Goal: Task Accomplishment & Management: Manage account settings

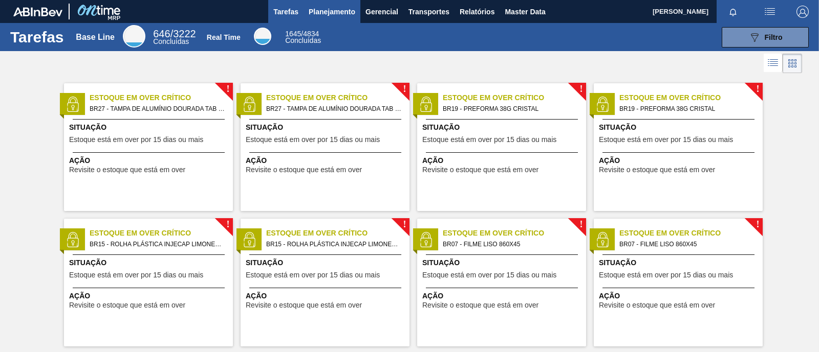
click at [325, 11] on span "Planejamento" at bounding box center [331, 12] width 47 height 12
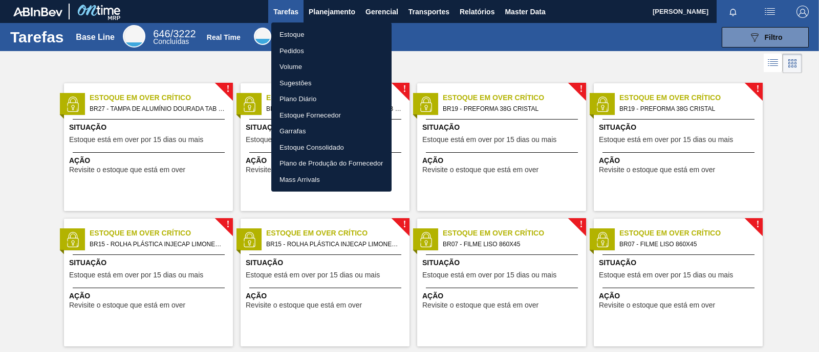
click at [305, 37] on li "Estoque" at bounding box center [331, 35] width 120 height 16
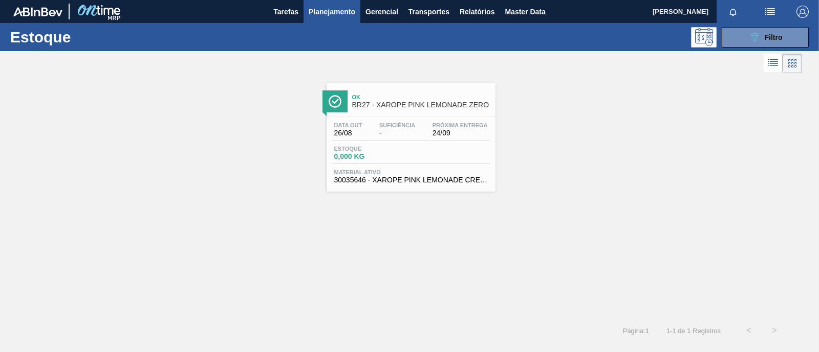
click at [409, 172] on span "Material ativo" at bounding box center [410, 172] width 153 height 6
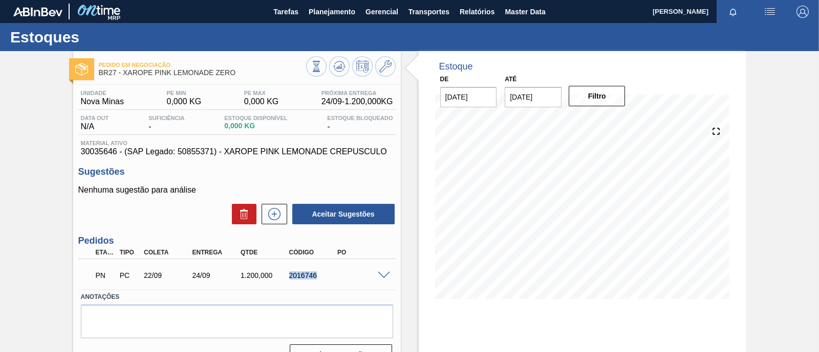
drag, startPoint x: 289, startPoint y: 276, endPoint x: 315, endPoint y: 276, distance: 25.6
click at [315, 276] on div "2016746" at bounding box center [312, 276] width 53 height 8
copy div "2016746"
click at [341, 15] on span "Planejamento" at bounding box center [331, 12] width 47 height 12
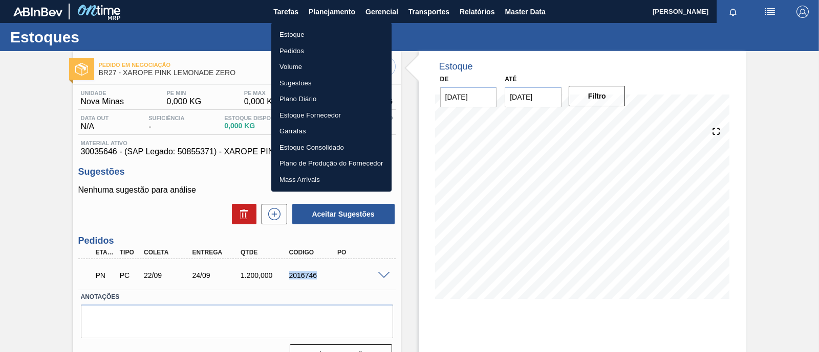
click at [317, 33] on li "Estoque" at bounding box center [331, 35] width 120 height 16
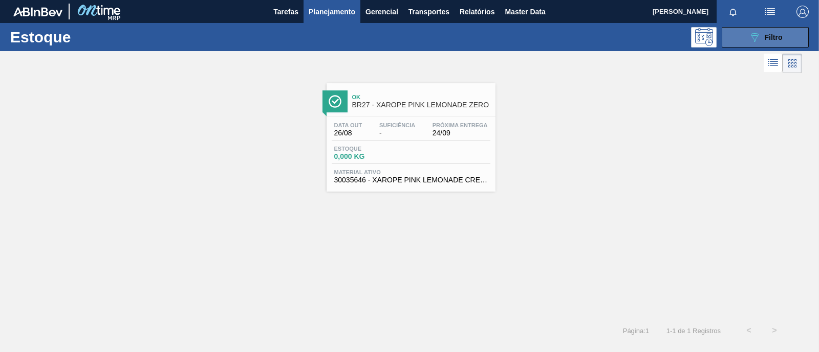
click at [775, 34] on span "Filtro" at bounding box center [773, 37] width 18 height 8
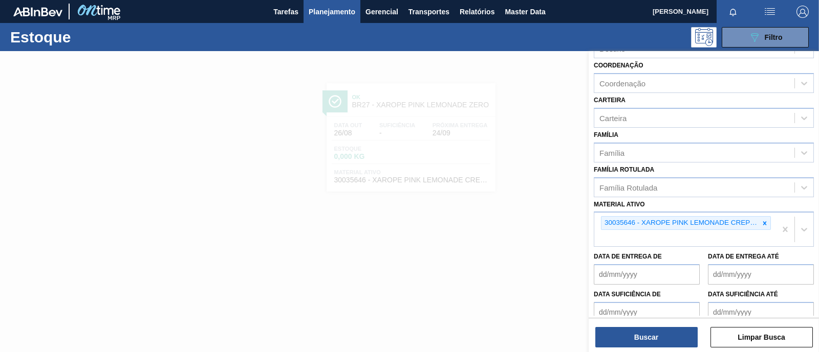
scroll to position [149, 0]
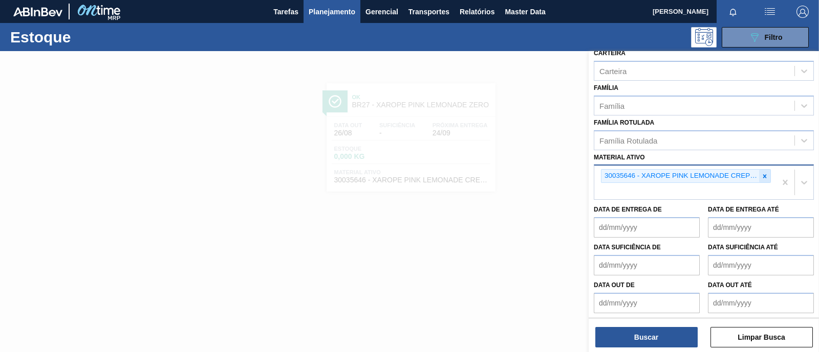
click at [764, 176] on icon at bounding box center [764, 176] width 7 height 7
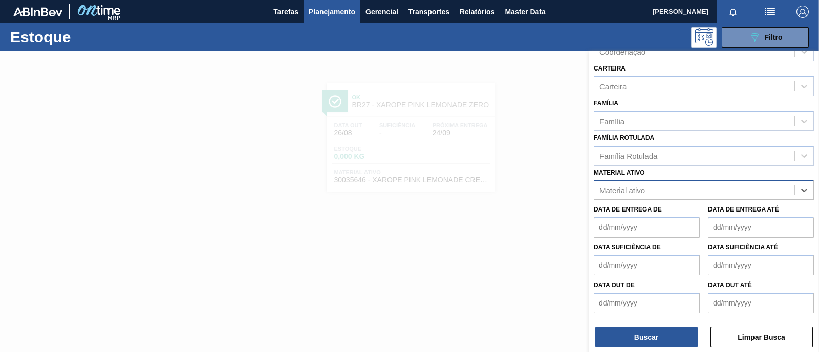
click at [633, 186] on div "Status do Estoque Status do Estoque Origem Origem Destino Destino Coordenação C…" at bounding box center [703, 118] width 230 height 401
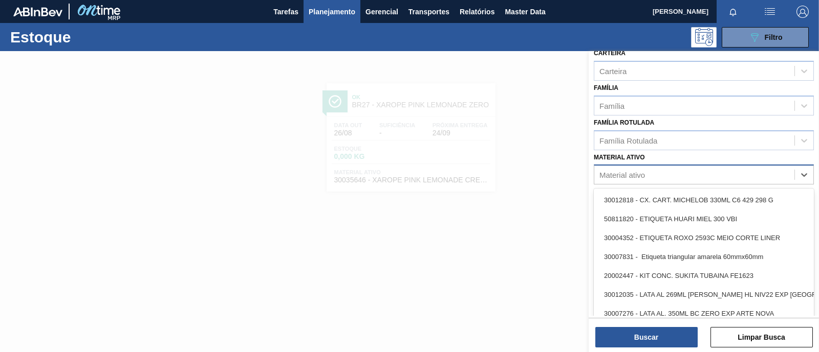
paste ativo "30008099"
type ativo "30008099"
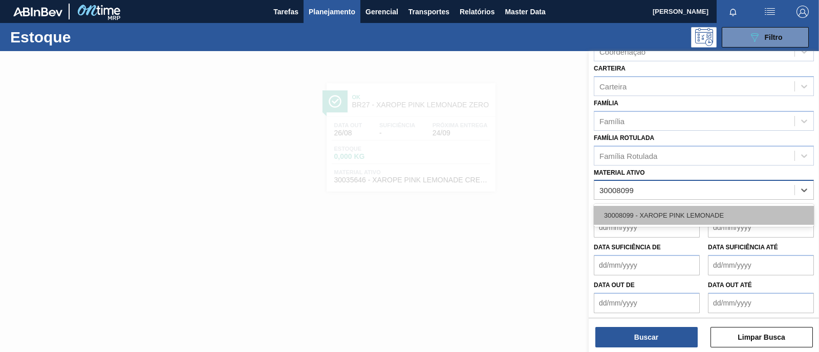
click at [646, 211] on div "30008099 - XAROPE PINK LEMONADE" at bounding box center [703, 215] width 220 height 19
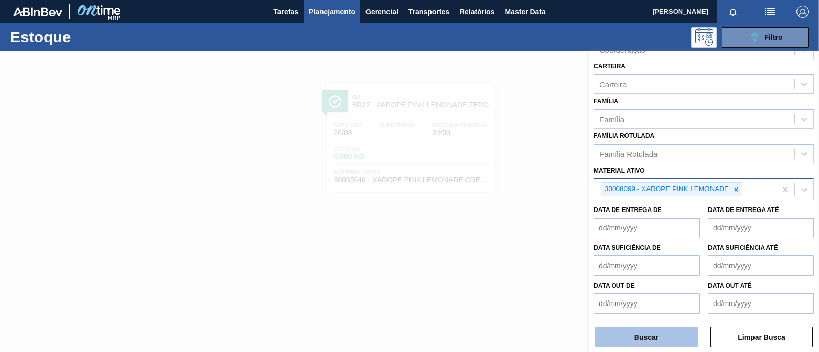
click at [651, 333] on button "Buscar" at bounding box center [646, 337] width 102 height 20
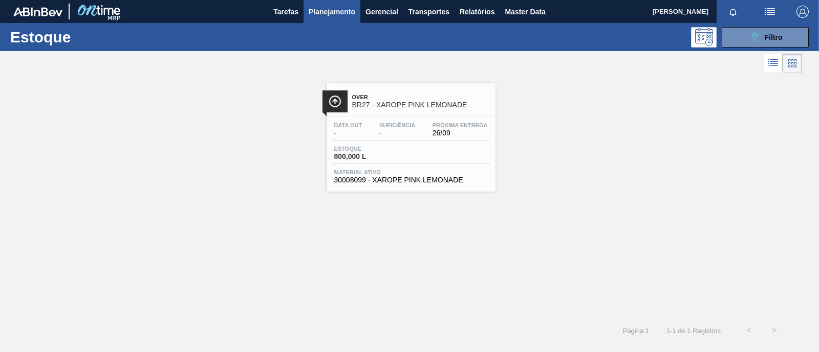
click at [346, 160] on span "800,000 L" at bounding box center [370, 157] width 72 height 8
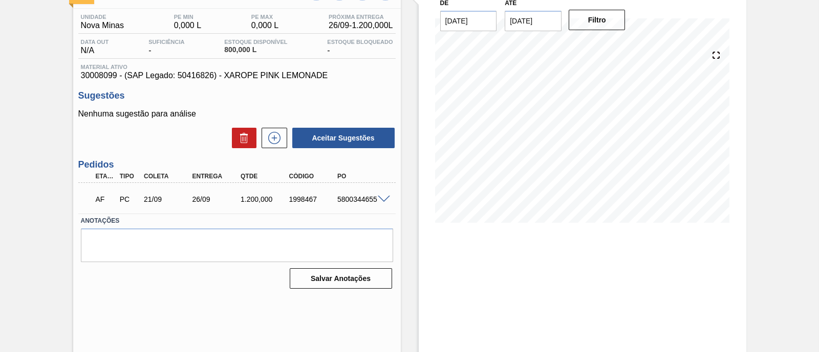
scroll to position [87, 0]
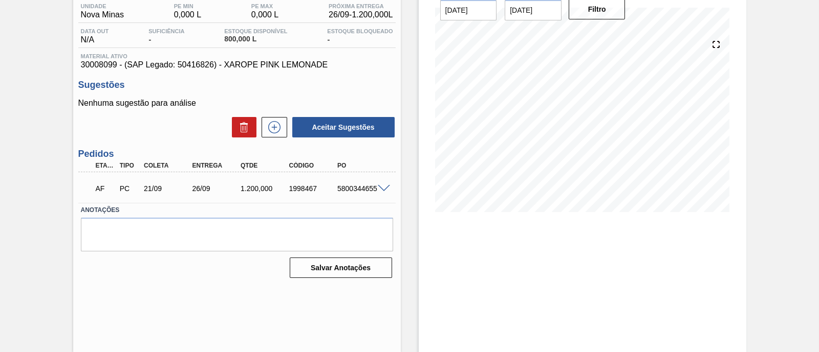
click at [381, 190] on span at bounding box center [384, 189] width 12 height 8
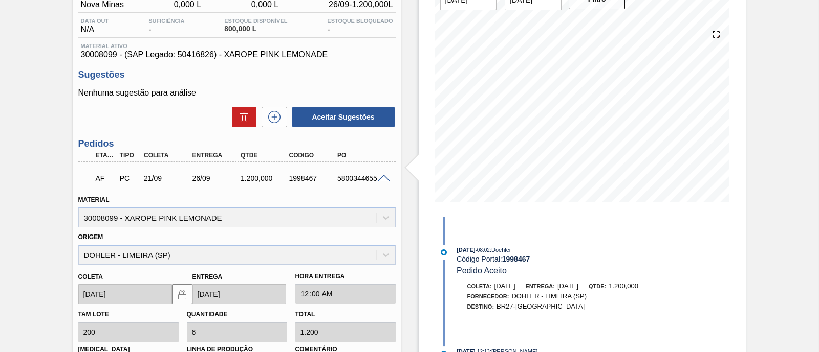
scroll to position [78, 0]
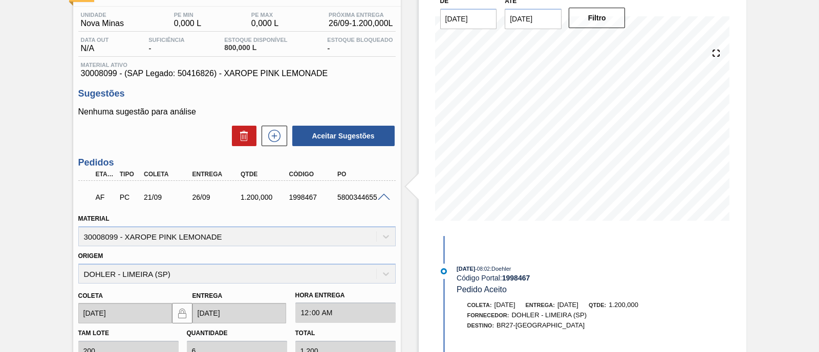
drag, startPoint x: 816, startPoint y: 67, endPoint x: 818, endPoint y: 56, distance: 10.9
click at [818, 56] on main "Tarefas Planejamento Gerencial Transportes Relatórios Master Data Rafael Shimab…" at bounding box center [409, 176] width 819 height 352
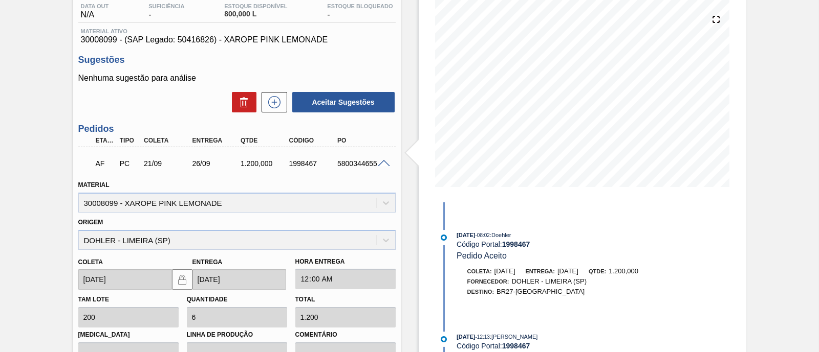
scroll to position [118, 0]
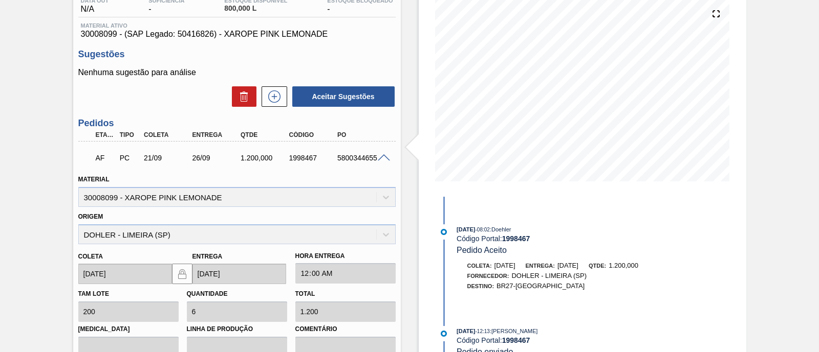
click at [14, 135] on div "Aguardando Faturamento BR27 - XAROPE PINK LEMONADE Unidade Nova Minas PE MIN 0,…" at bounding box center [409, 218] width 819 height 571
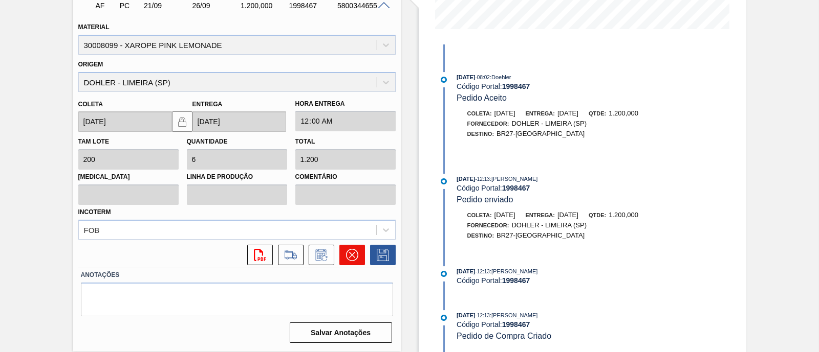
scroll to position [78, 0]
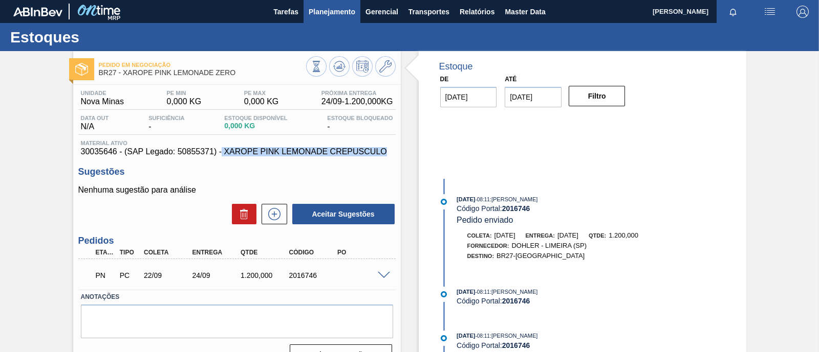
click at [324, 8] on span "Planejamento" at bounding box center [331, 12] width 47 height 12
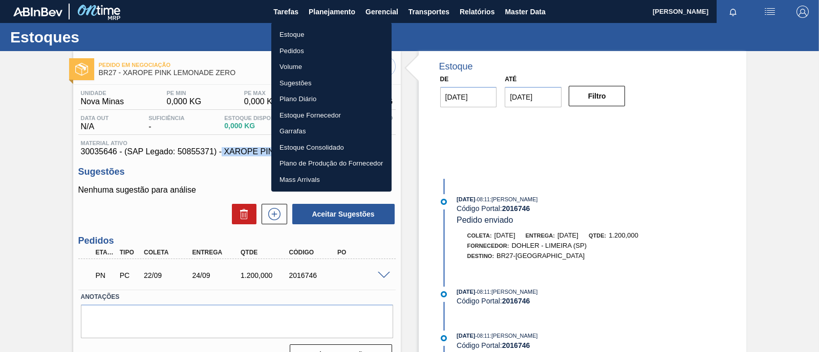
click at [327, 32] on li "Estoque" at bounding box center [331, 35] width 120 height 16
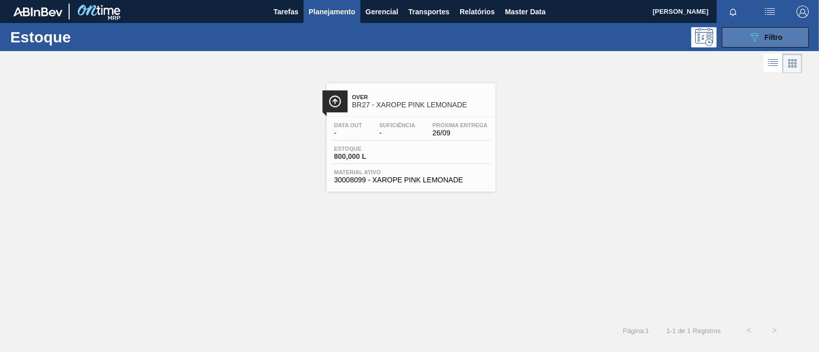
click at [744, 30] on button "089F7B8B-B2A5-4AFE-B5C0-19BA573D28AC Filtro" at bounding box center [764, 37] width 87 height 20
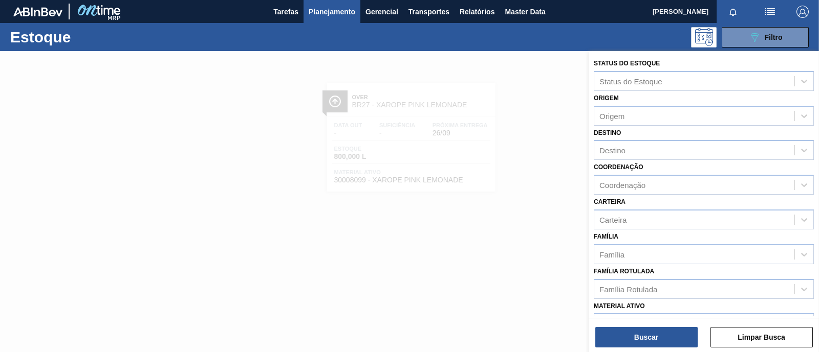
scroll to position [136, 0]
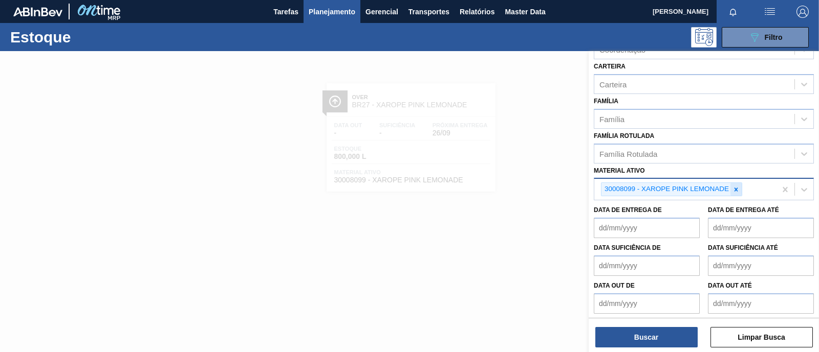
click at [734, 188] on icon at bounding box center [736, 190] width 4 height 4
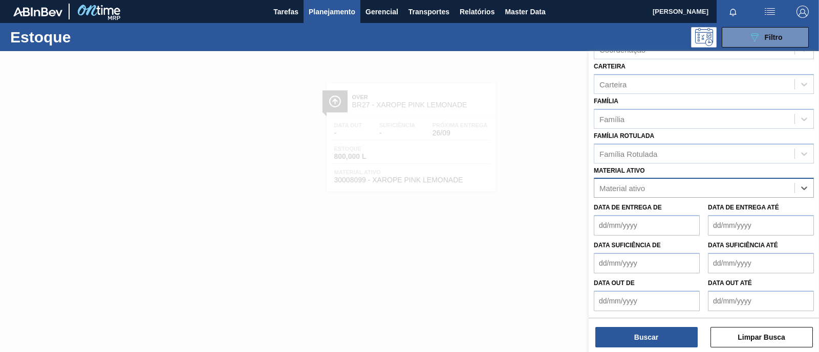
scroll to position [134, 0]
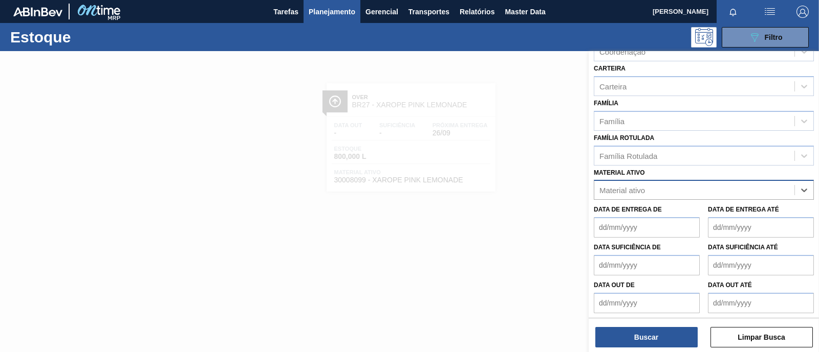
paste ativo "30034516"
type ativo "30034516"
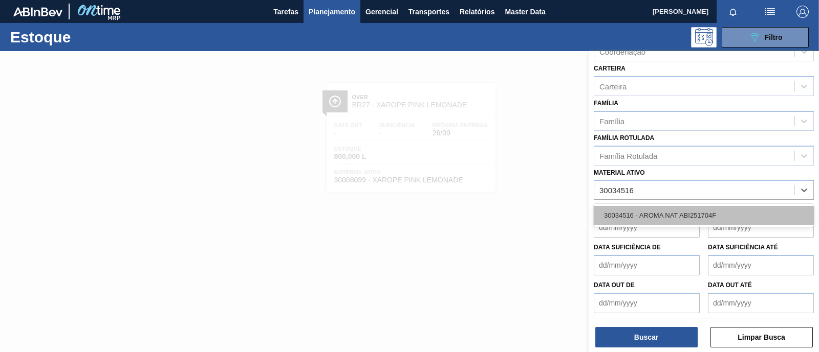
click at [685, 212] on div "30034516 - AROMA NAT ABI251704F" at bounding box center [703, 215] width 220 height 19
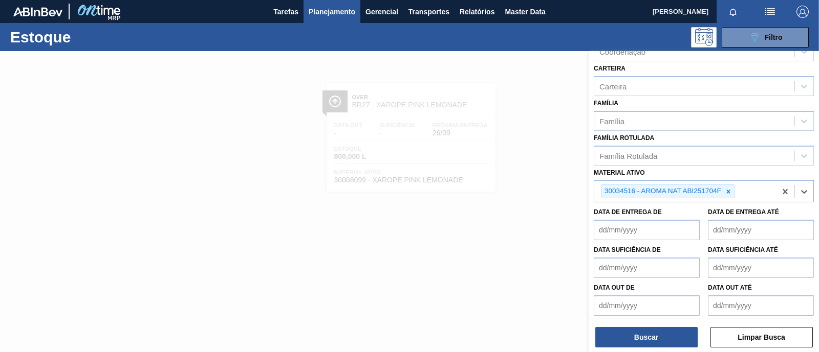
scroll to position [136, 0]
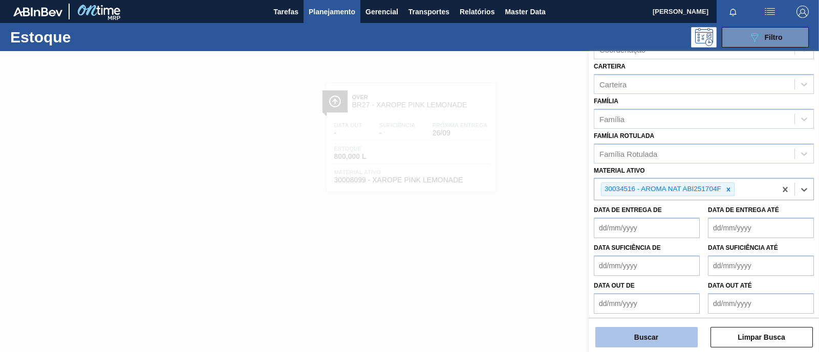
click at [655, 341] on button "Buscar" at bounding box center [646, 337] width 102 height 20
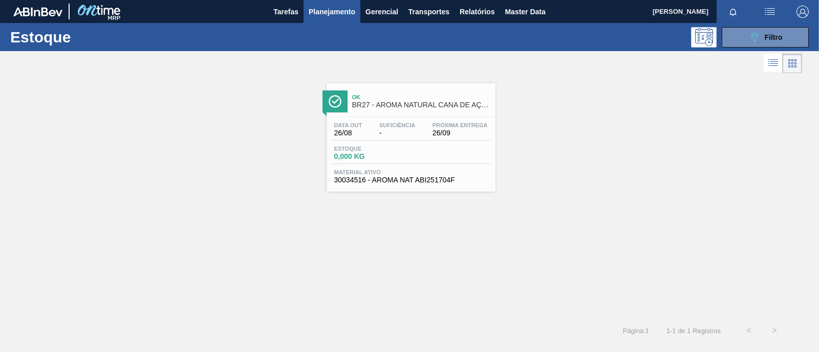
click at [366, 160] on span "0,000 KG" at bounding box center [370, 157] width 72 height 8
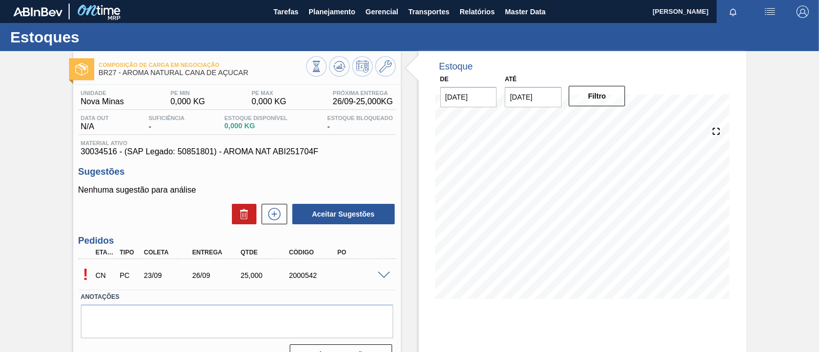
click at [381, 275] on span at bounding box center [384, 276] width 12 height 8
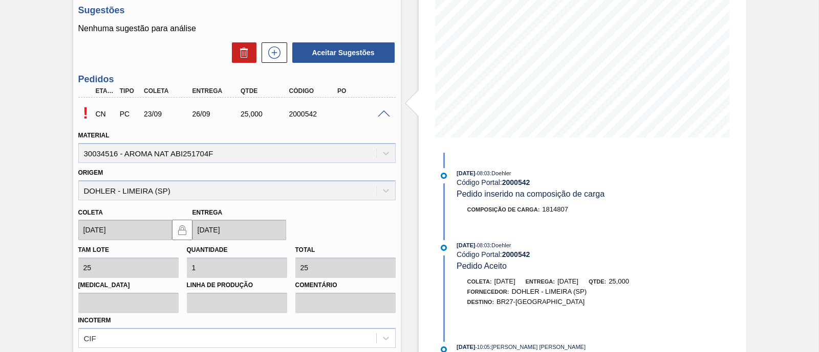
scroll to position [192, 0]
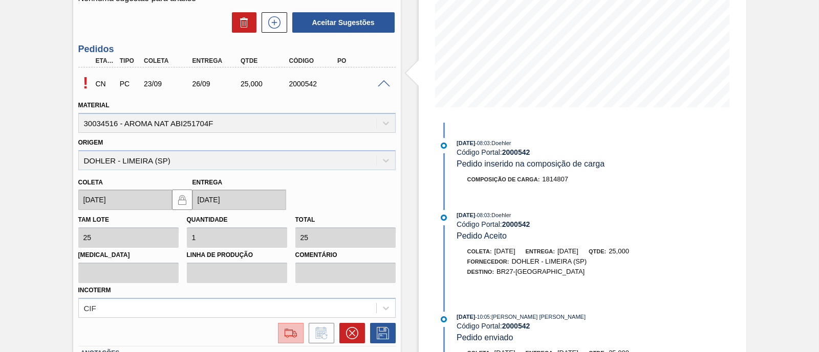
click at [293, 336] on img at bounding box center [290, 333] width 16 height 12
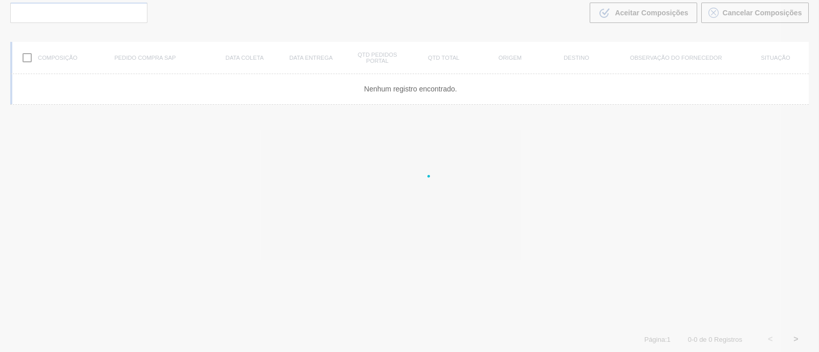
scroll to position [73, 0]
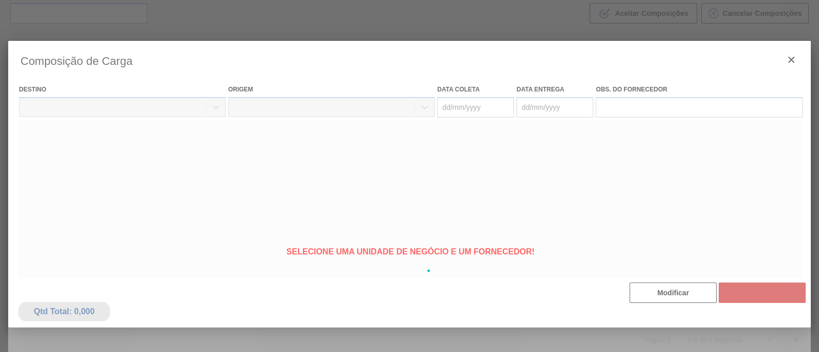
type coleta "[DATE]"
type entrega "[DATE]"
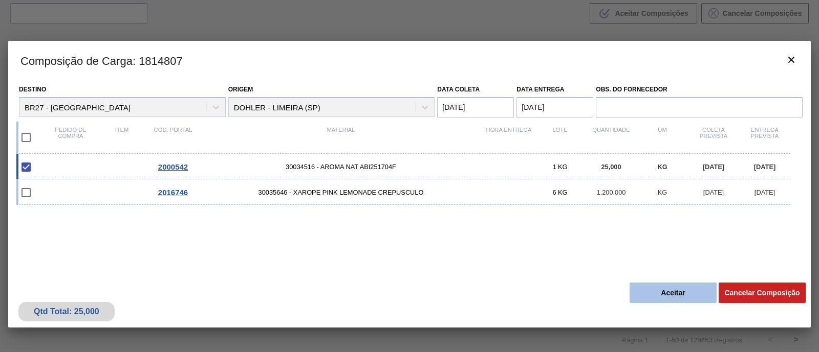
click at [675, 296] on button "Aceitar" at bounding box center [672, 293] width 87 height 20
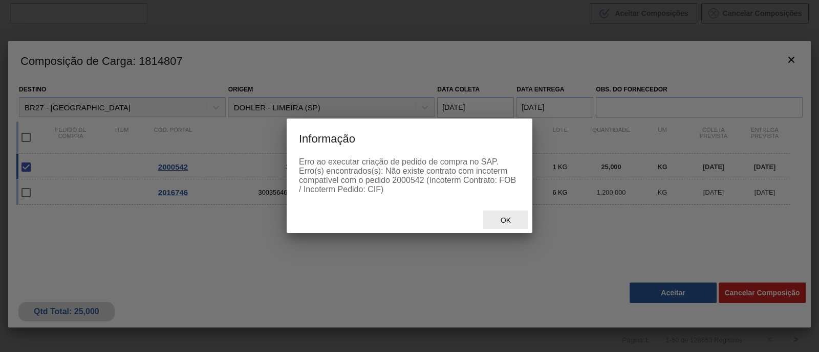
click at [504, 221] on span "Ok" at bounding box center [505, 220] width 27 height 8
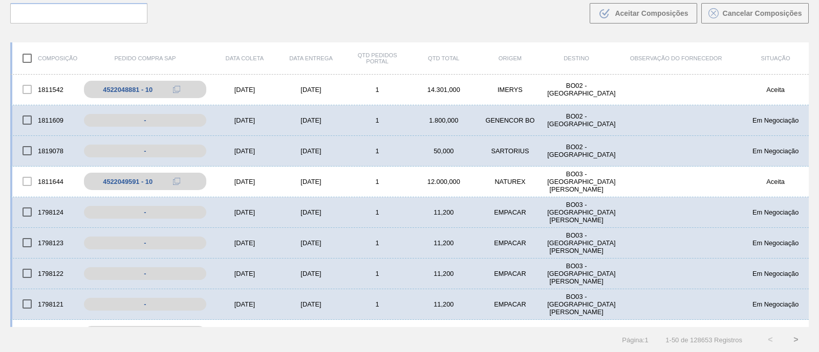
scroll to position [0, 0]
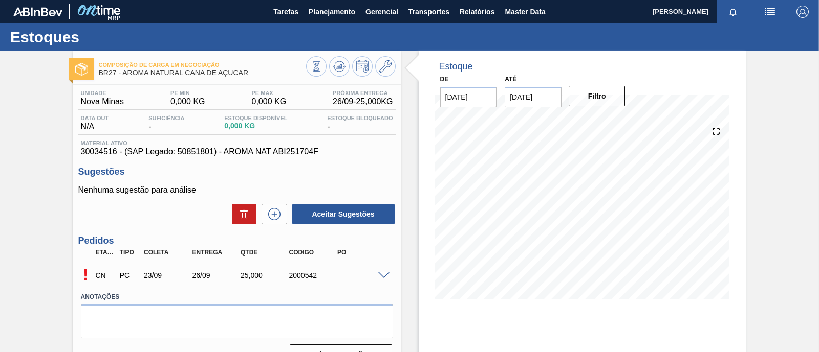
click at [387, 279] on span at bounding box center [384, 276] width 12 height 8
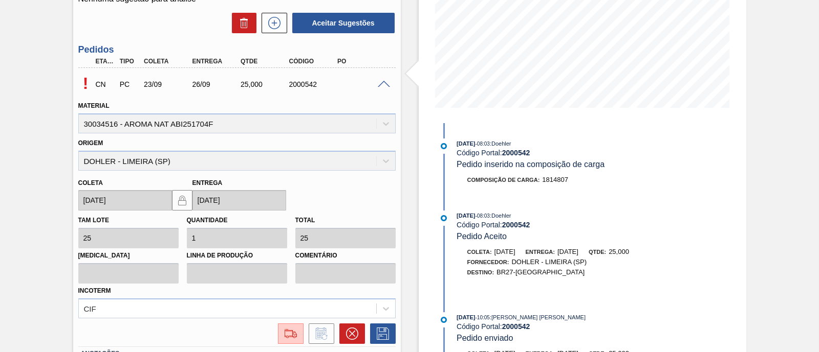
scroll to position [192, 0]
click at [374, 304] on div "CIF" at bounding box center [236, 308] width 317 height 20
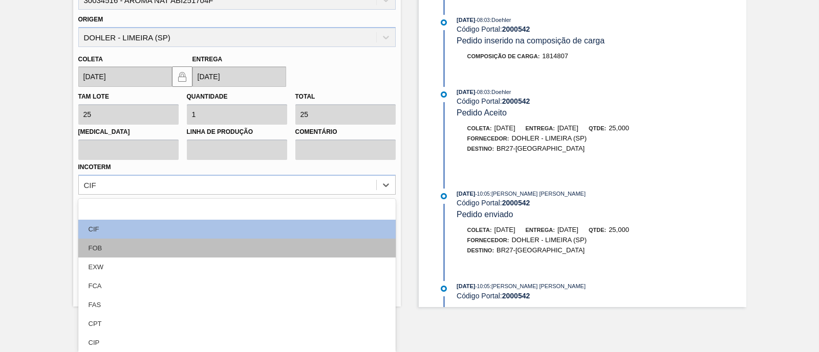
click at [268, 247] on div "FOB" at bounding box center [236, 248] width 317 height 19
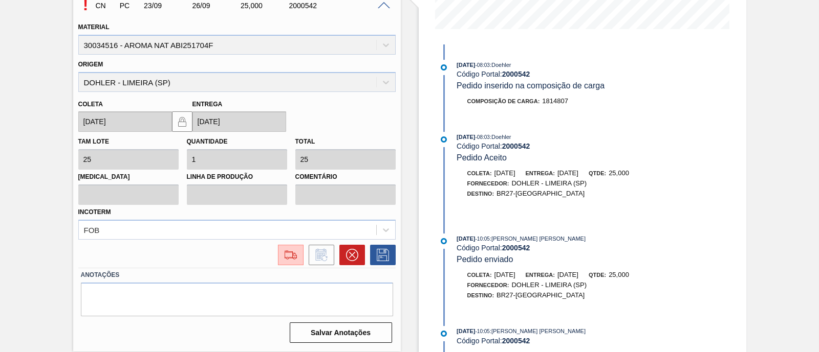
click at [202, 250] on div at bounding box center [236, 255] width 317 height 20
click at [289, 259] on img at bounding box center [290, 255] width 16 height 12
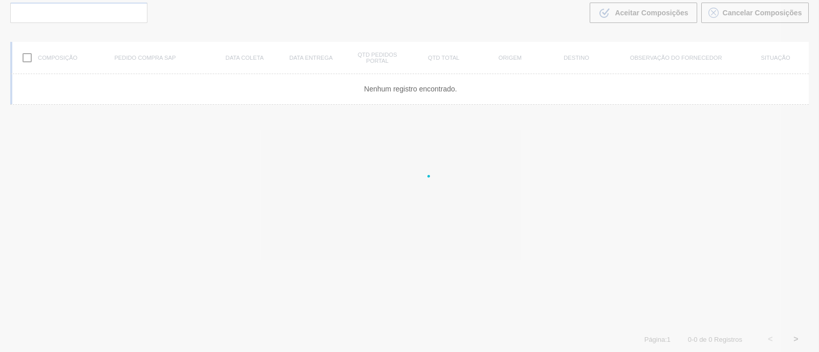
scroll to position [73, 0]
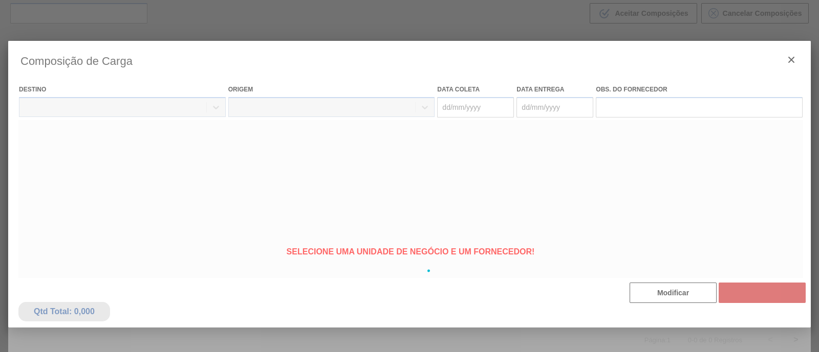
type coleta "[DATE]"
type entrega "[DATE]"
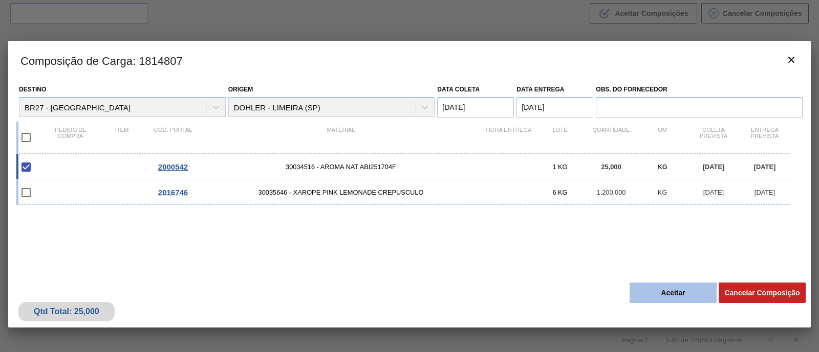
click at [662, 296] on button "Aceitar" at bounding box center [672, 293] width 87 height 20
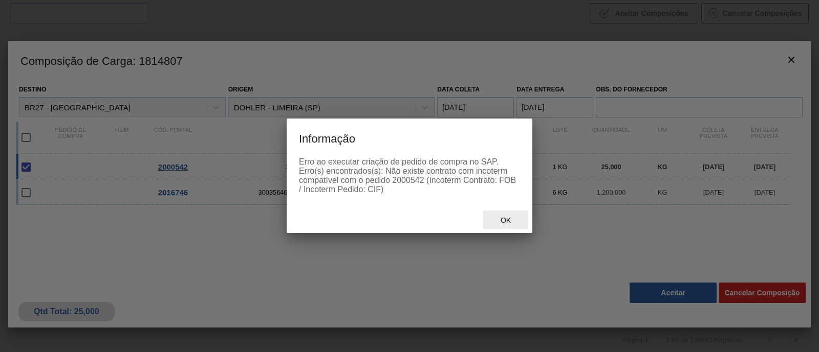
click at [498, 225] on div "Ok" at bounding box center [505, 220] width 45 height 19
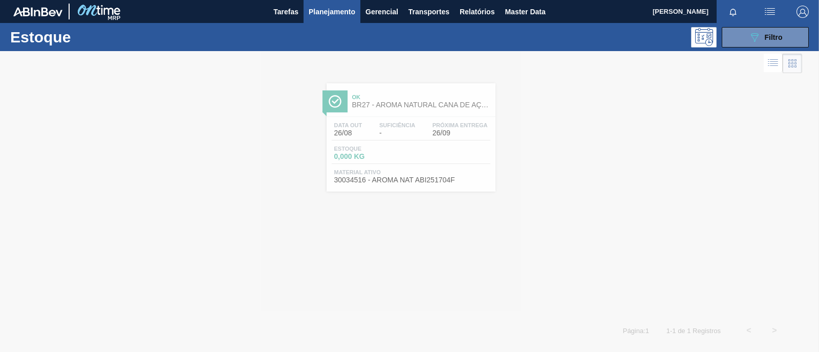
click at [425, 165] on div at bounding box center [409, 201] width 819 height 301
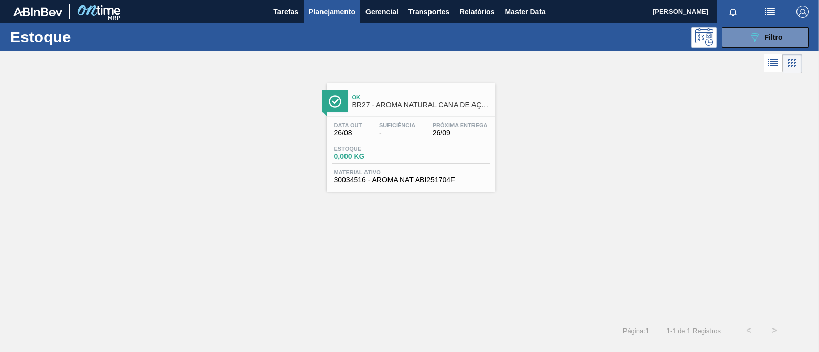
click at [398, 139] on div "Data out 26/08 Suficiência - Próxima Entrega 26/09" at bounding box center [411, 131] width 159 height 18
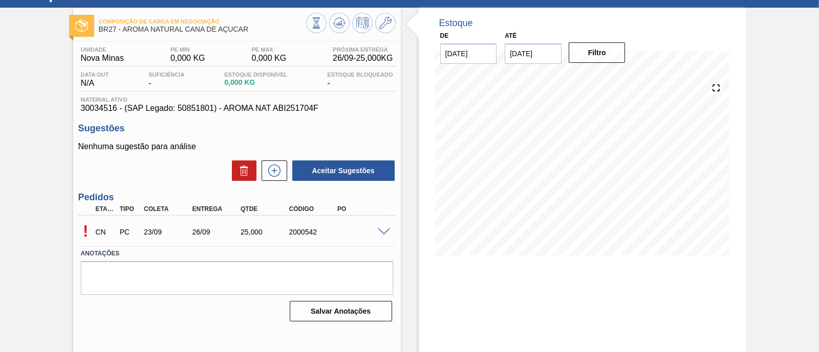
scroll to position [87, 0]
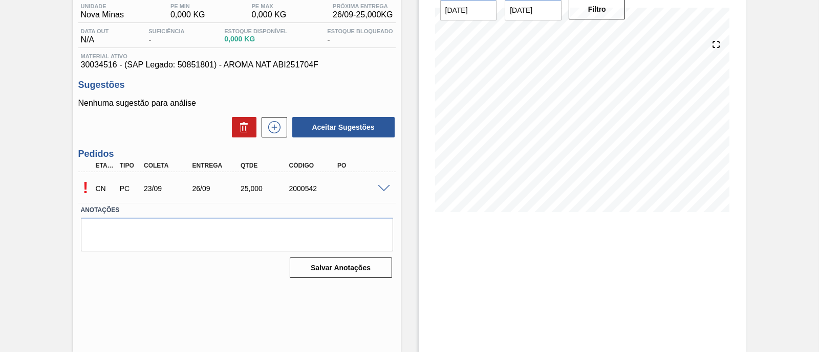
click at [383, 192] on span at bounding box center [384, 189] width 12 height 8
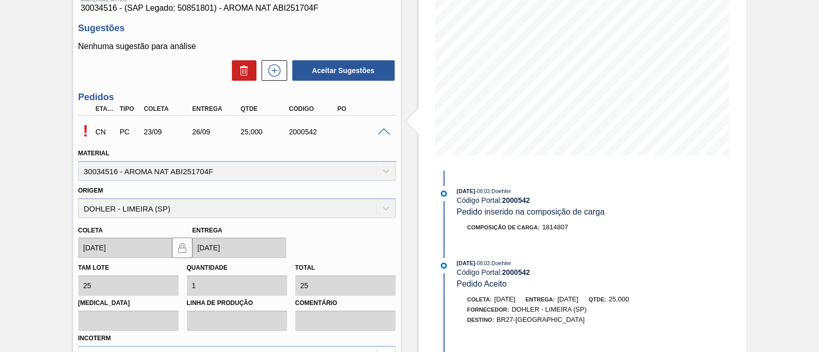
scroll to position [215, 0]
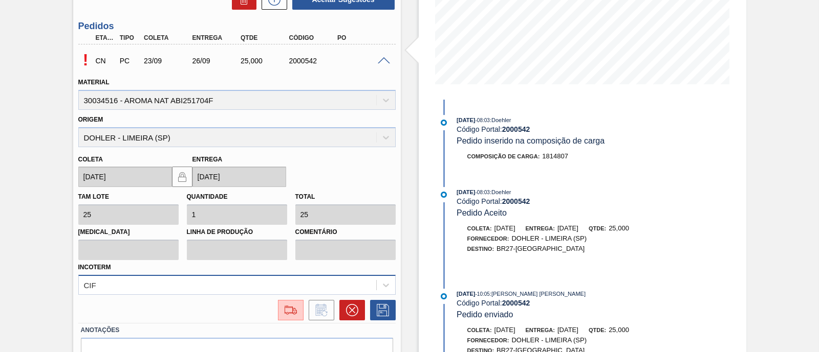
click at [188, 285] on div "CIF" at bounding box center [236, 285] width 317 height 20
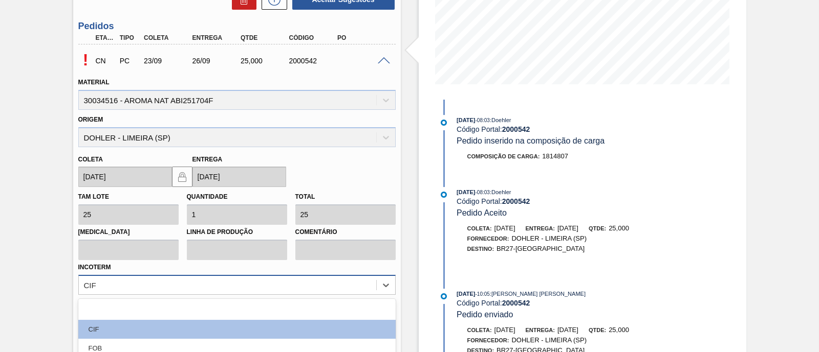
scroll to position [315, 0]
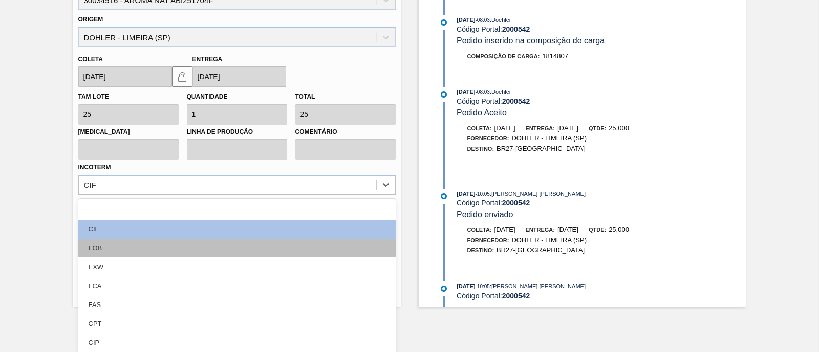
click at [146, 249] on div "FOB" at bounding box center [236, 248] width 317 height 19
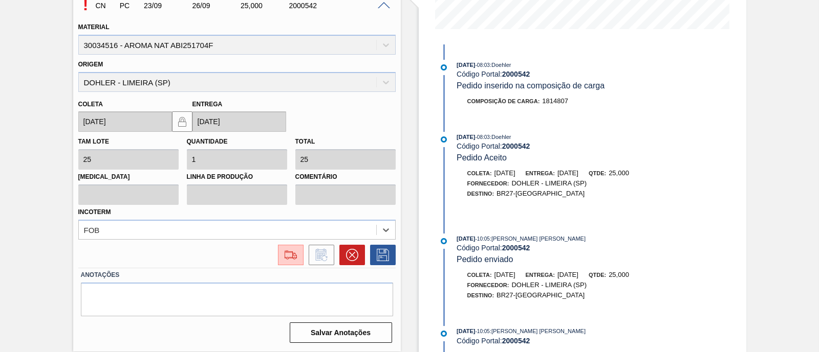
scroll to position [270, 0]
click at [150, 264] on div at bounding box center [236, 255] width 317 height 20
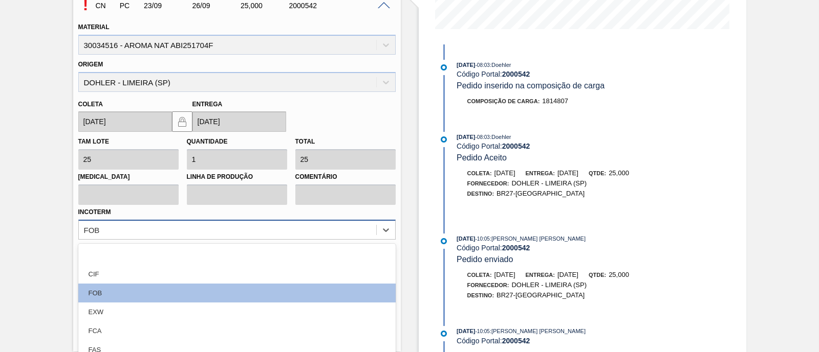
click at [238, 230] on div "option FOB, selected. option CIF focused, 2 of 12. 12 results available. Use Up…" at bounding box center [236, 230] width 317 height 20
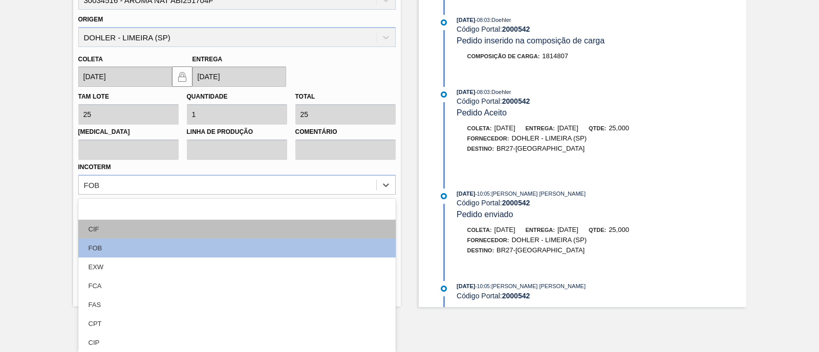
click at [159, 231] on div "CIF" at bounding box center [236, 229] width 317 height 19
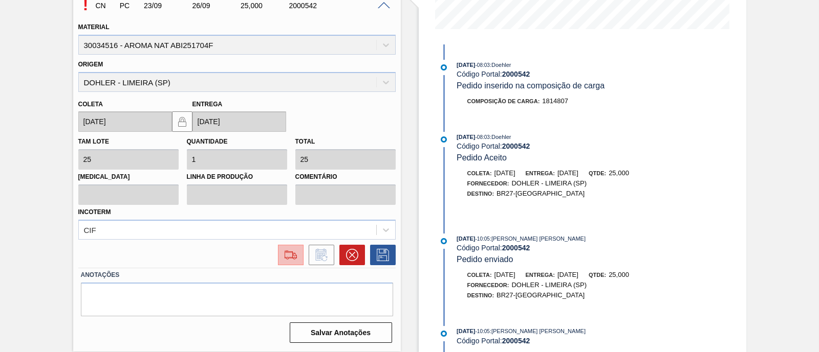
click at [282, 257] on img at bounding box center [290, 255] width 16 height 12
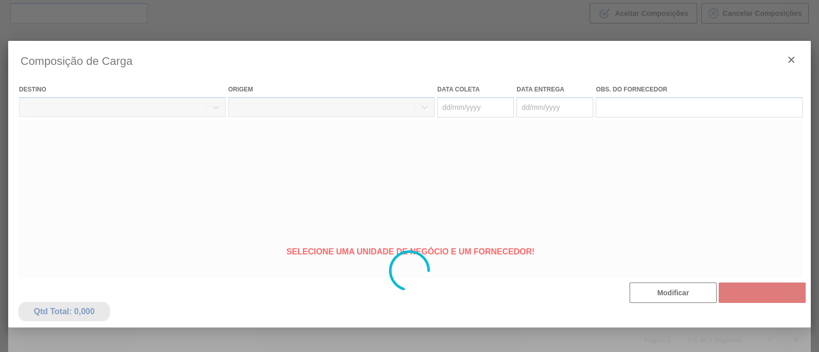
type coleta "[DATE]"
type entrega "[DATE]"
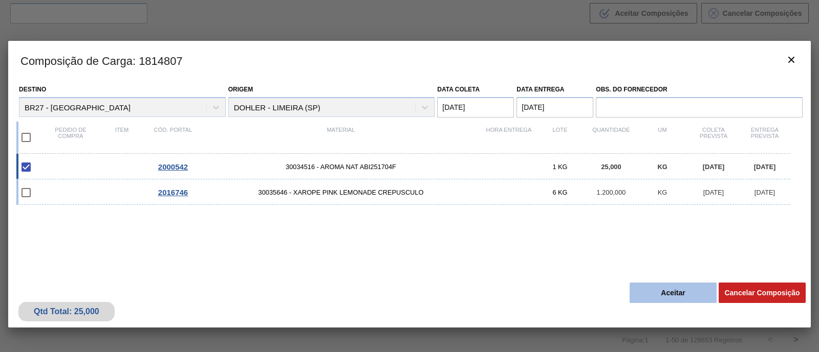
click at [654, 293] on button "Aceitar" at bounding box center [672, 293] width 87 height 20
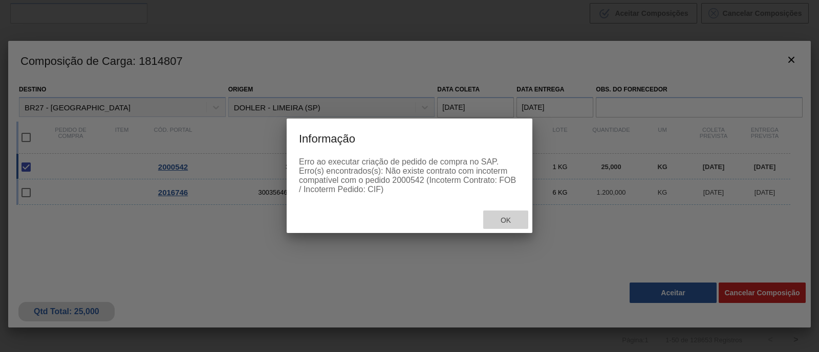
click at [503, 219] on span "Ok" at bounding box center [505, 220] width 27 height 8
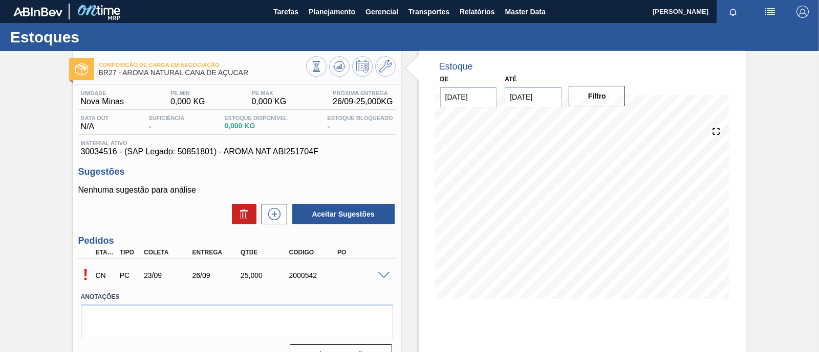
click at [379, 275] on span at bounding box center [384, 276] width 12 height 8
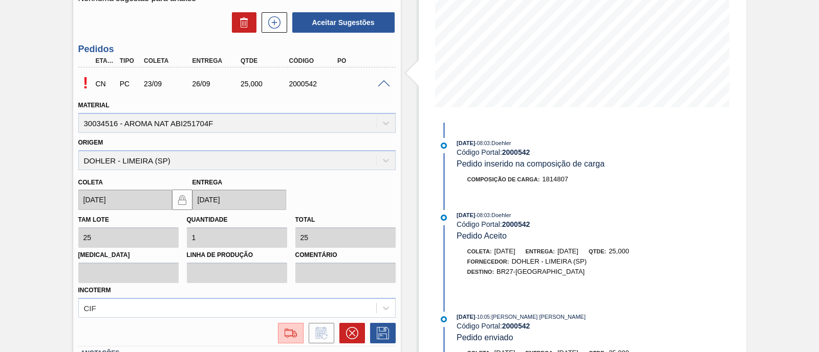
scroll to position [255, 0]
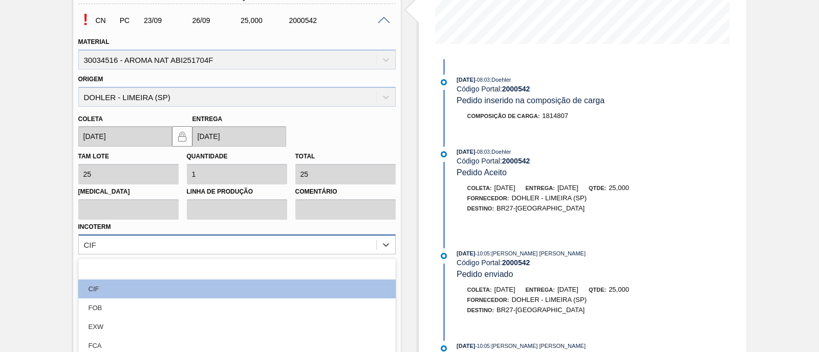
click at [217, 250] on div "option FOB focused, 3 of 12. 12 results available. Use Up and Down to choose op…" at bounding box center [236, 245] width 317 height 20
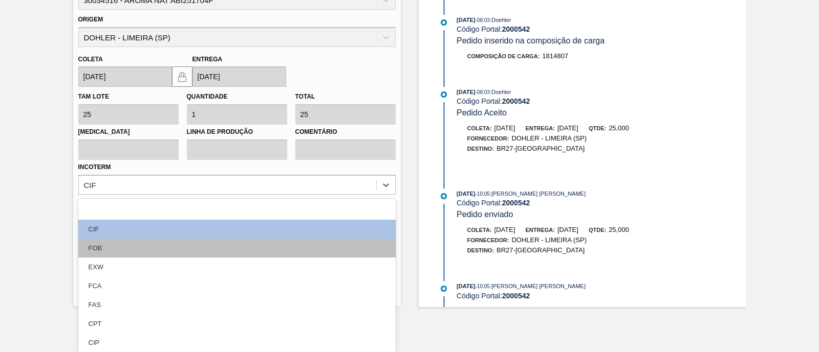
click at [168, 254] on div "FOB" at bounding box center [236, 248] width 317 height 19
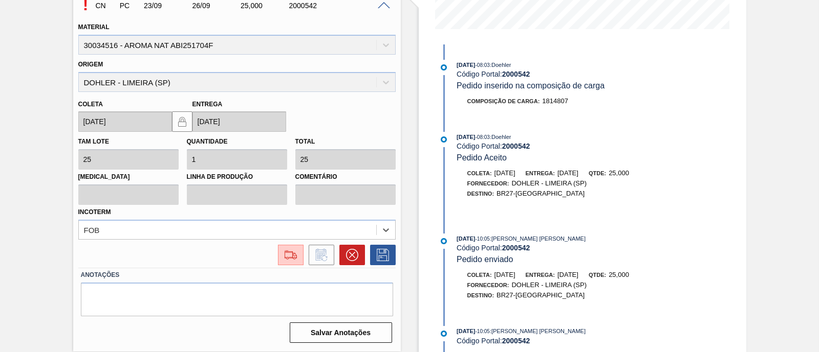
scroll to position [270, 0]
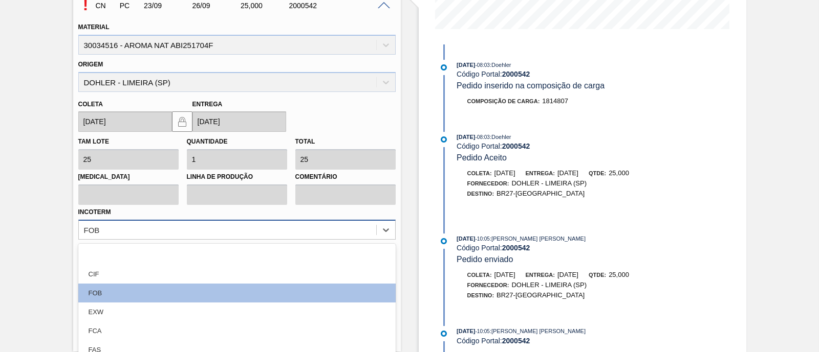
click at [248, 229] on div "option FOB, selected. option CIF focused, 2 of 12. 12 results available. Use Up…" at bounding box center [236, 230] width 317 height 20
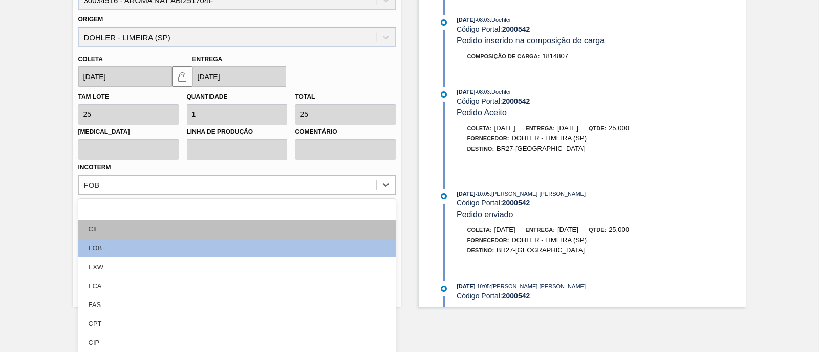
click at [196, 224] on div "CIF" at bounding box center [236, 229] width 317 height 19
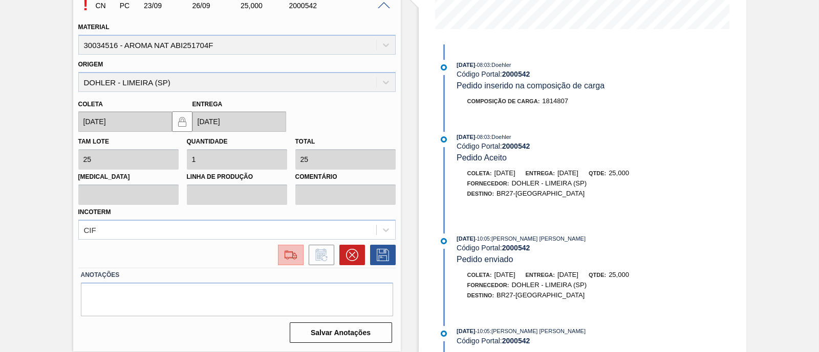
click at [292, 251] on img at bounding box center [290, 255] width 16 height 12
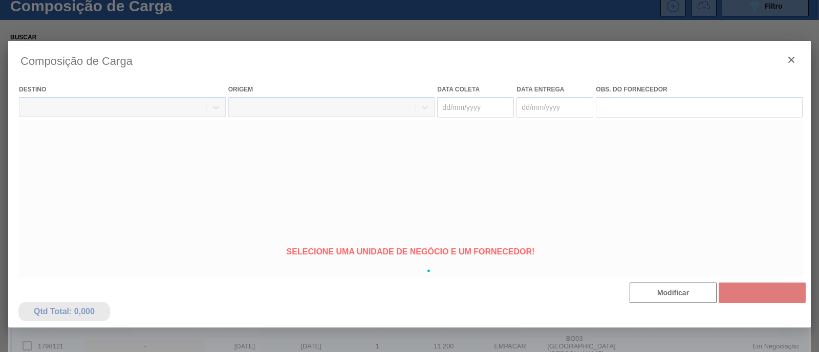
scroll to position [1, 0]
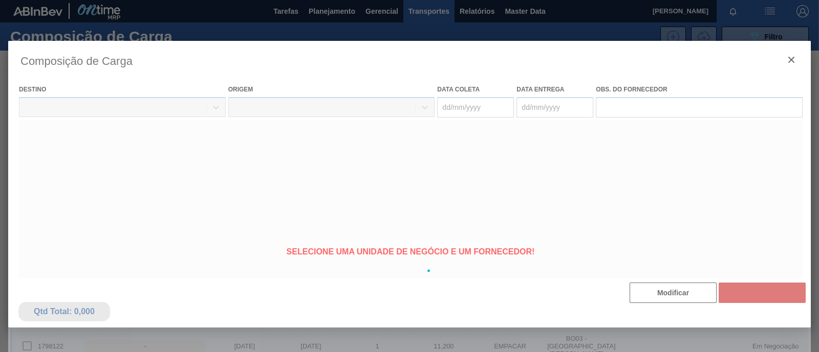
type coleta "[DATE]"
type entrega "[DATE]"
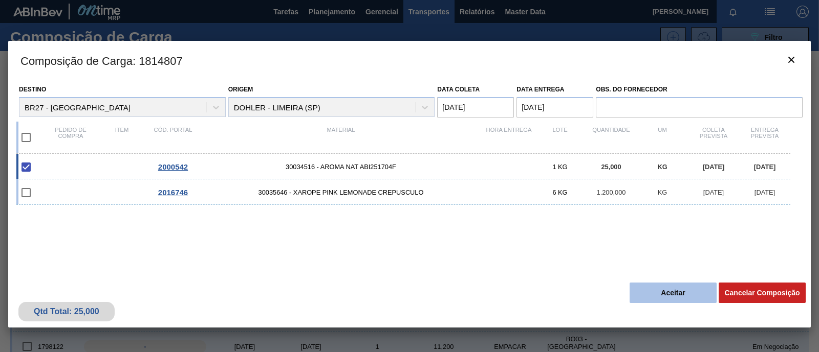
click at [679, 300] on button "Aceitar" at bounding box center [672, 293] width 87 height 20
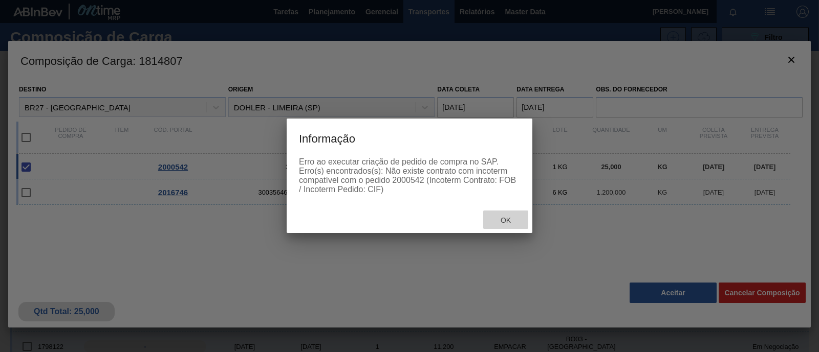
click at [505, 225] on span "Ok" at bounding box center [505, 220] width 27 height 8
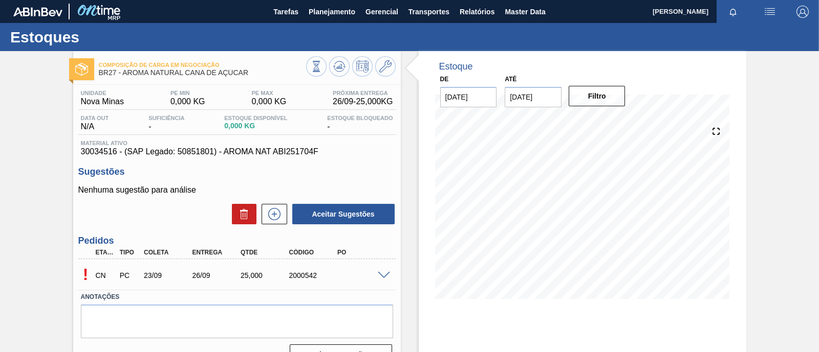
click at [219, 282] on div "CN PC 23/09 26/09 25,000 2000542" at bounding box center [234, 274] width 290 height 20
click at [337, 280] on div "2000542" at bounding box center [312, 276] width 53 height 8
click at [387, 269] on div "! CN PC 23/09 26/09 25,000 2000542" at bounding box center [236, 275] width 317 height 26
click at [386, 270] on div "! CN PC 23/09 26/09 25,000 2000542" at bounding box center [236, 275] width 317 height 26
click at [386, 273] on span at bounding box center [384, 276] width 12 height 8
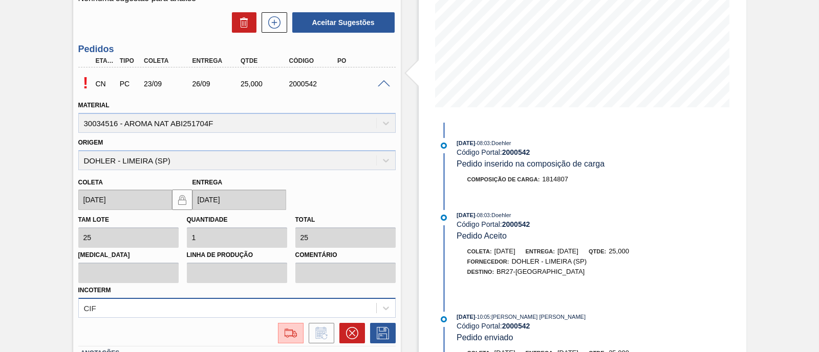
click at [224, 301] on div "CIF" at bounding box center [236, 308] width 317 height 20
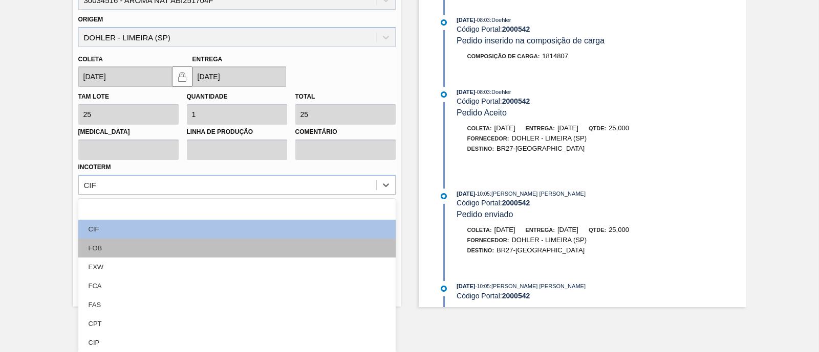
click at [169, 253] on div "FOB" at bounding box center [236, 248] width 317 height 19
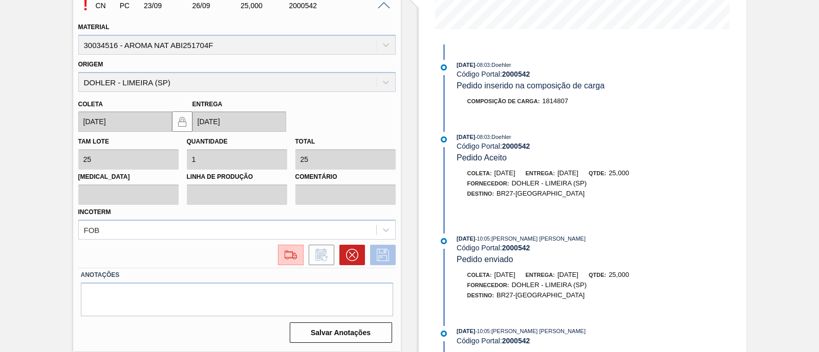
click at [377, 258] on icon at bounding box center [383, 255] width 12 height 12
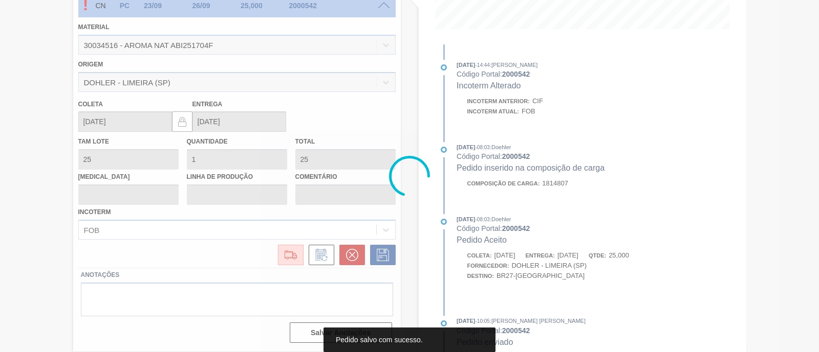
scroll to position [87, 0]
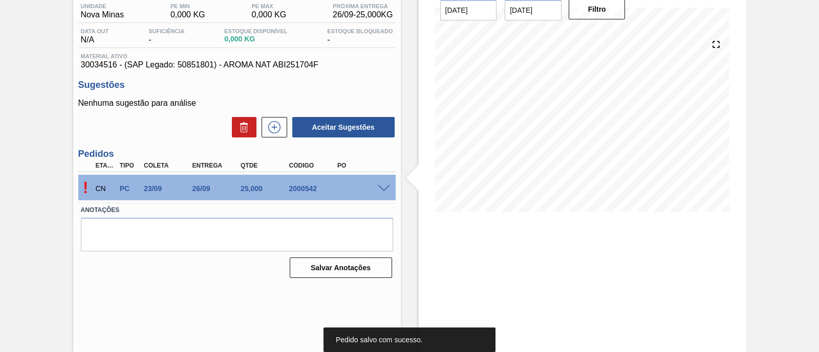
click at [376, 194] on div "CN PC 23/09 26/09 25,000 2000542" at bounding box center [234, 188] width 290 height 20
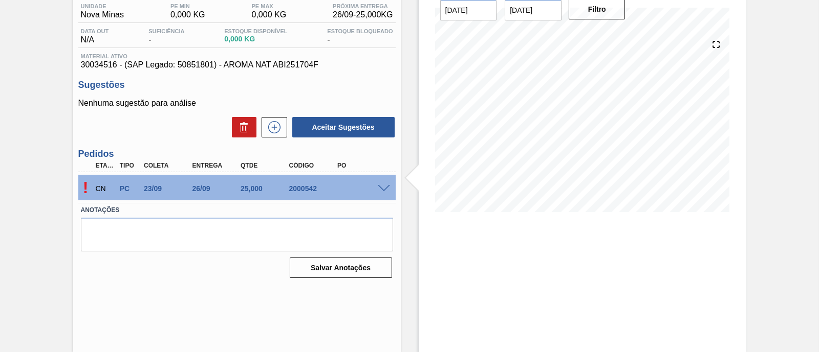
click at [378, 189] on span at bounding box center [384, 189] width 12 height 8
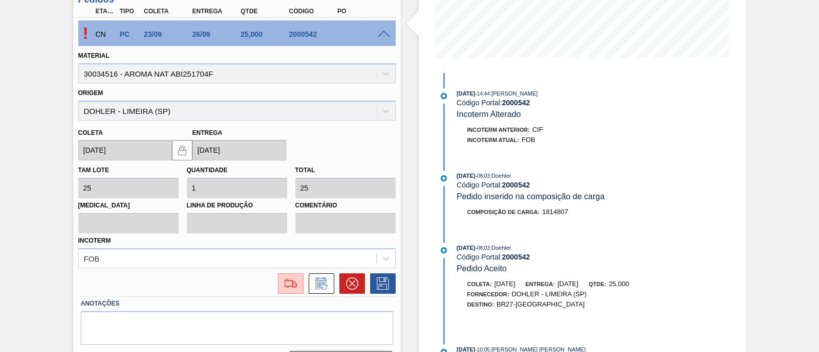
scroll to position [270, 0]
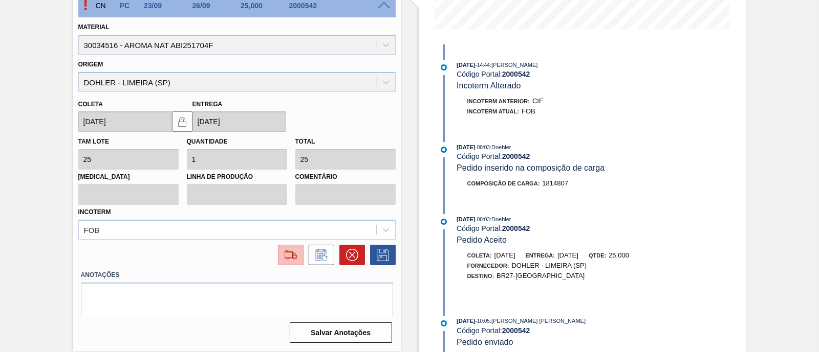
click at [288, 257] on img at bounding box center [290, 255] width 16 height 12
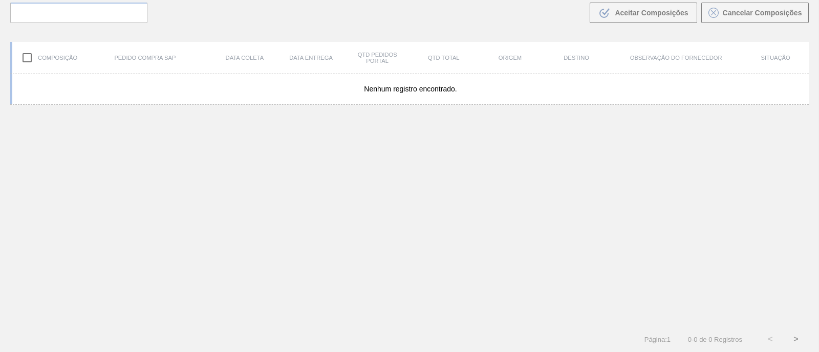
scroll to position [73, 0]
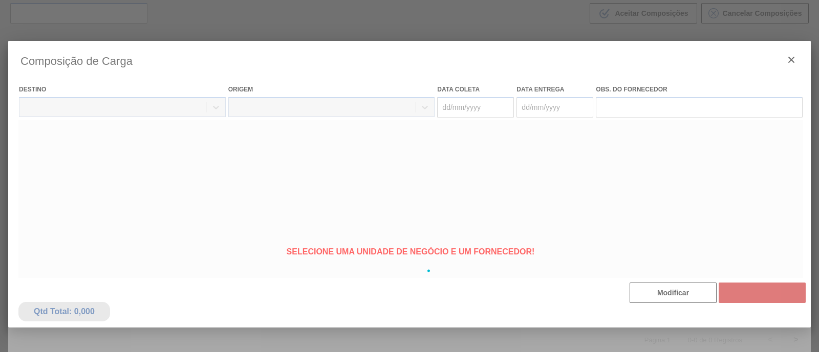
type coleta "[DATE]"
type entrega "[DATE]"
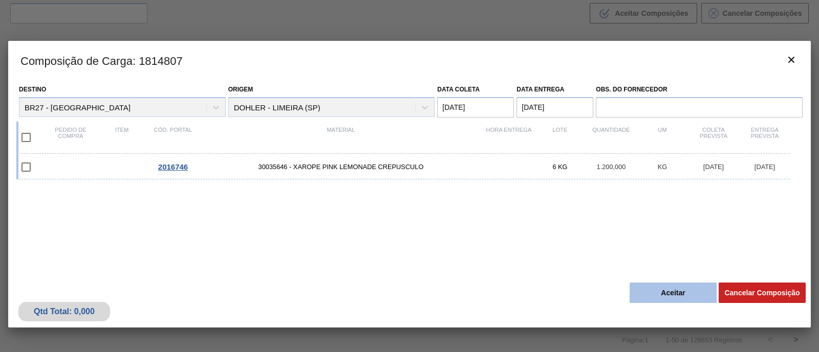
click at [676, 295] on button "Aceitar" at bounding box center [672, 293] width 87 height 20
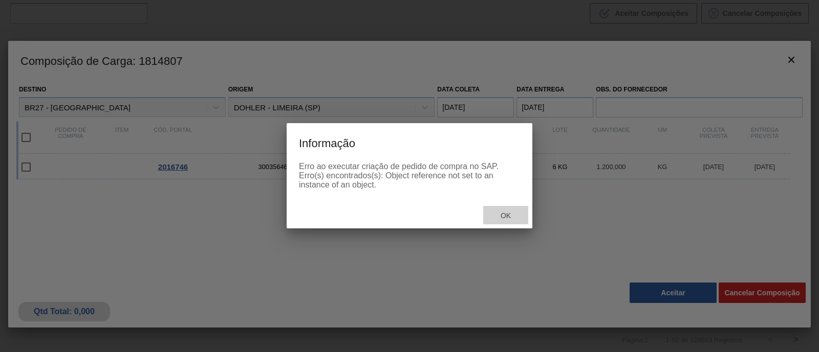
click at [500, 211] on div "Ok" at bounding box center [505, 215] width 45 height 19
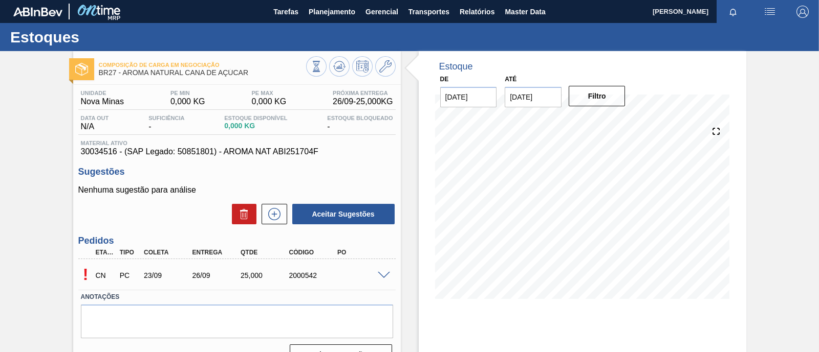
click at [383, 273] on span at bounding box center [384, 276] width 12 height 8
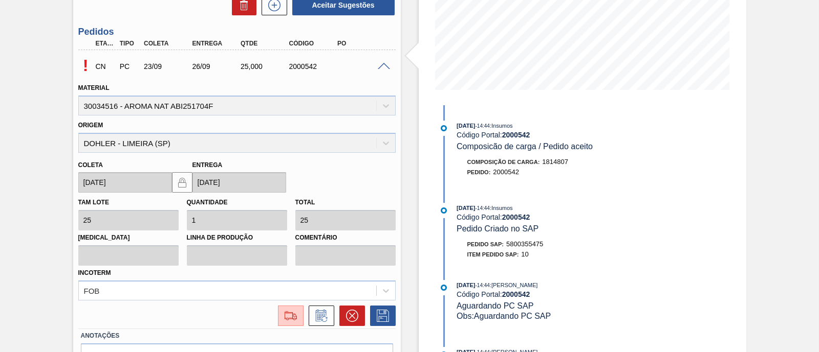
scroll to position [192, 0]
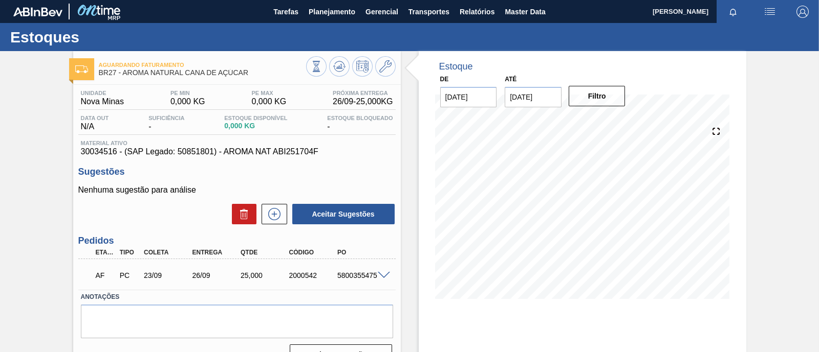
click at [347, 277] on div "5800355475" at bounding box center [361, 276] width 53 height 8
click at [378, 276] on span at bounding box center [384, 276] width 12 height 8
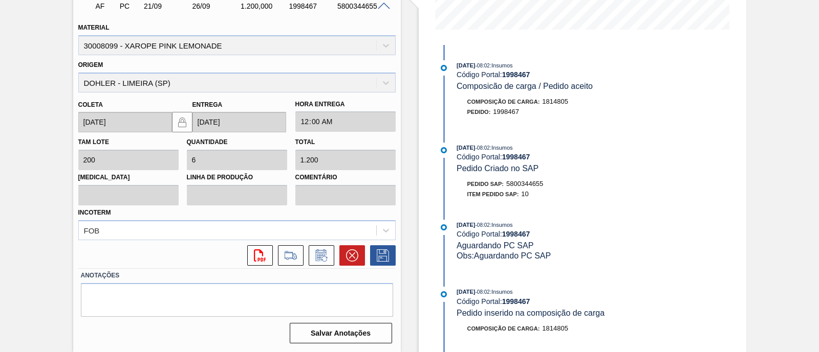
scroll to position [270, 0]
click at [354, 254] on icon at bounding box center [352, 255] width 12 height 12
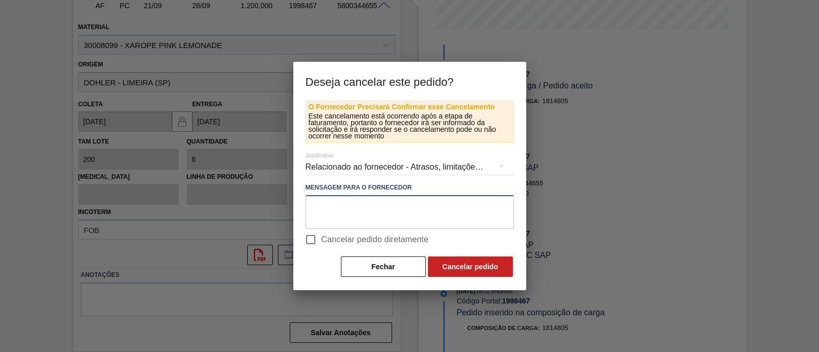
click at [343, 211] on textarea at bounding box center [409, 212] width 208 height 34
click at [361, 161] on div "Relacionado ao fornecedor - Atrasos, limitações de capacidade, etc." at bounding box center [409, 167] width 208 height 29
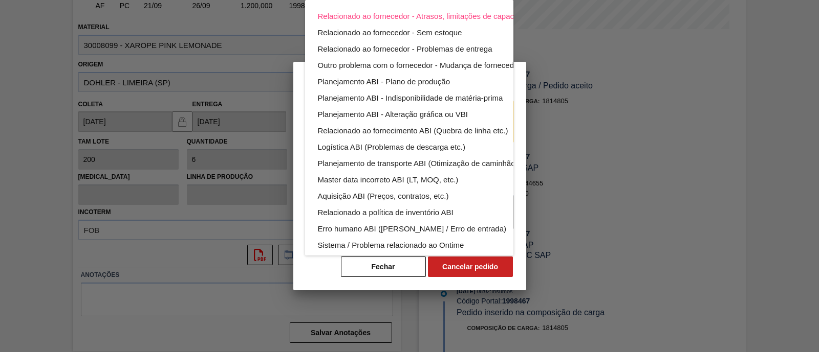
click at [592, 198] on div "Relacionado ao fornecedor - Atrasos, limitações de capacidade, etc. Relacionado…" at bounding box center [409, 176] width 819 height 352
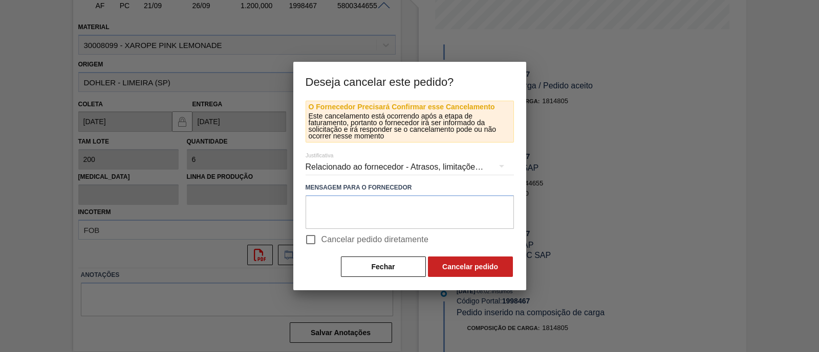
click at [364, 169] on div "Relacionado ao fornecedor - Atrasos, limitações de capacidade, etc." at bounding box center [409, 167] width 208 height 29
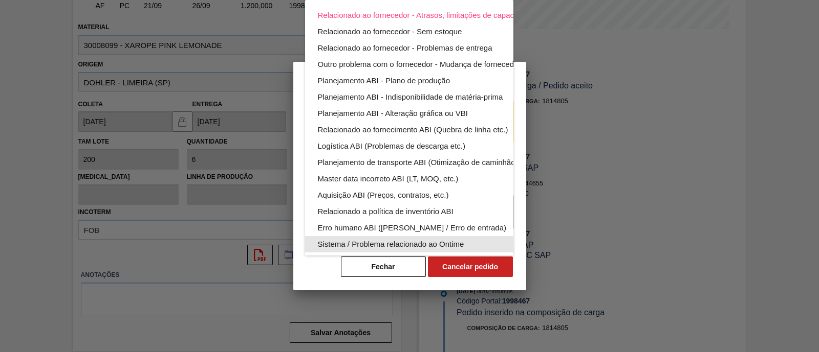
scroll to position [65, 0]
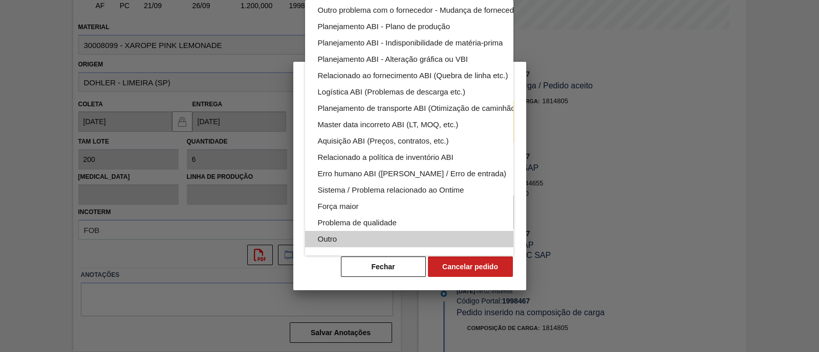
click at [383, 231] on div "Outro" at bounding box center [433, 239] width 232 height 16
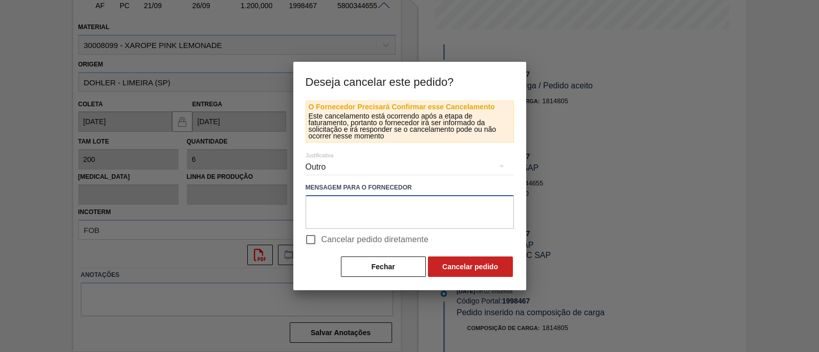
click at [362, 215] on textarea at bounding box center [409, 212] width 208 height 34
click at [344, 219] on textarea "Desconsiderar esse pedido pois um novo codigo de pink lemonade foi criado (" at bounding box center [409, 212] width 208 height 34
drag, startPoint x: 404, startPoint y: 220, endPoint x: 416, endPoint y: 206, distance: 18.5
click at [416, 206] on textarea "Desconsiderar esse pedido pois um novo codigo de pink lemonade foi criado (" at bounding box center [409, 212] width 208 height 34
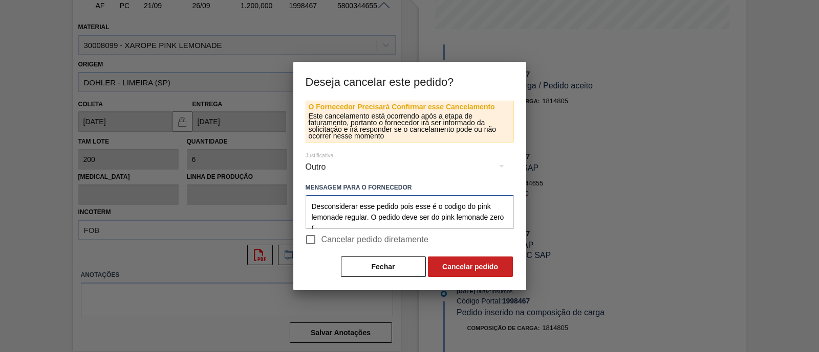
scroll to position [3, 0]
type textarea "Desconsiderar esse pedido pois esse é o codigo do pink lemonade regular. O pedi…"
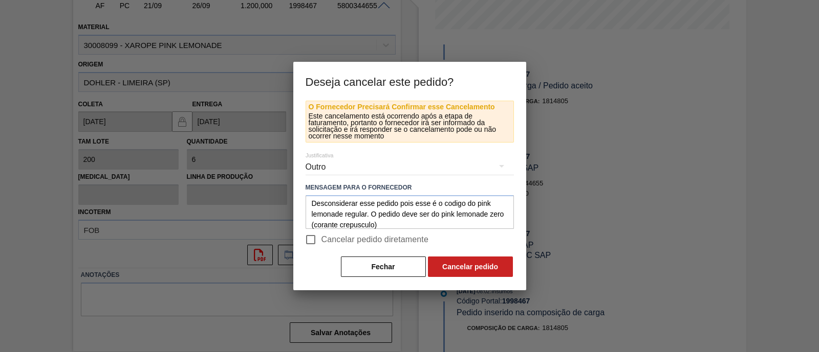
click at [376, 236] on span "Cancelar pedido diretamente" at bounding box center [374, 240] width 107 height 12
click at [321, 236] on input "Cancelar pedido diretamente" at bounding box center [310, 239] width 21 height 21
checkbox input "true"
click at [484, 267] on button "Cancelar pedido" at bounding box center [470, 267] width 85 height 20
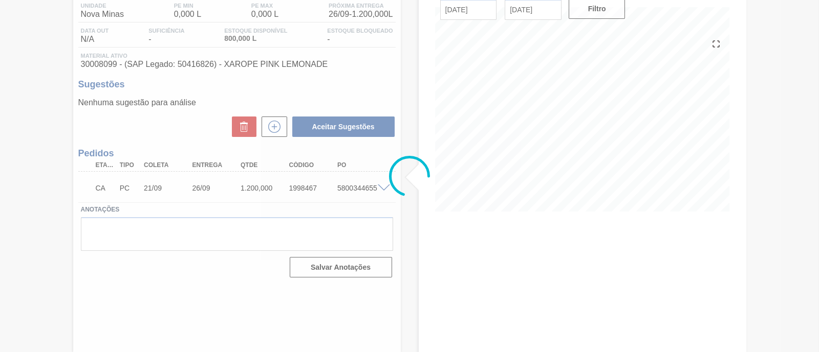
scroll to position [87, 0]
